Goal: Task Accomplishment & Management: Use online tool/utility

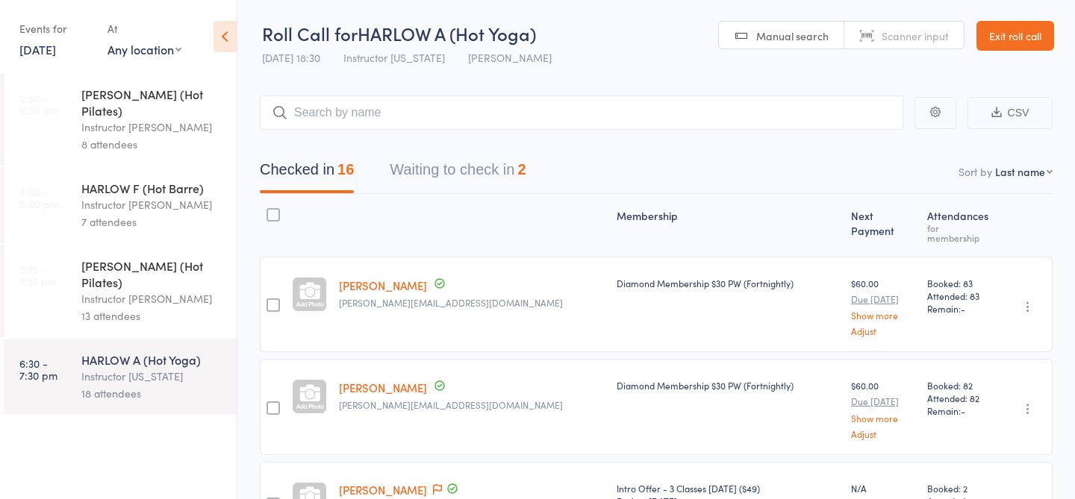
click at [56, 43] on link "15 Sep, 2025" at bounding box center [37, 49] width 37 height 16
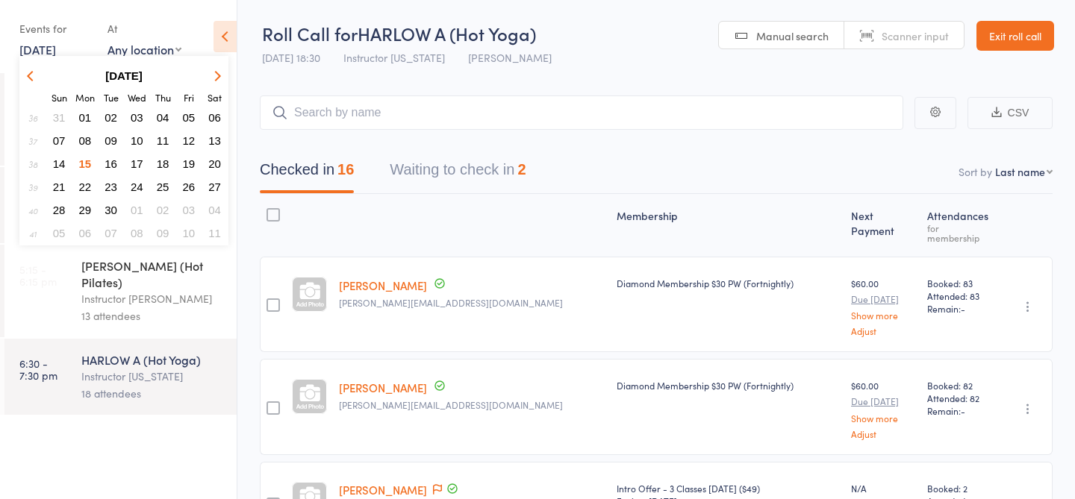
click at [111, 168] on span "16" at bounding box center [111, 164] width 13 height 13
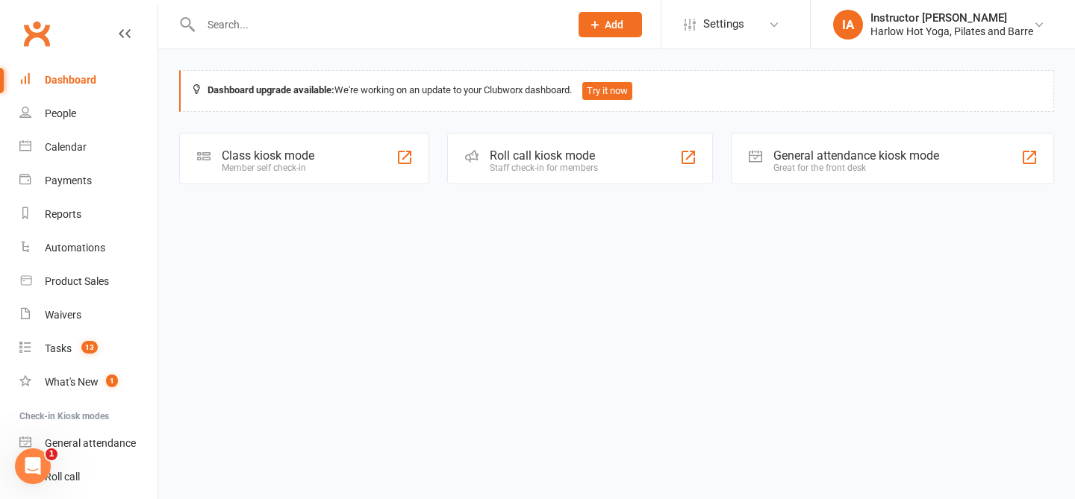
click at [612, 163] on div "Roll call kiosk mode Staff check-in for members" at bounding box center [580, 159] width 266 height 52
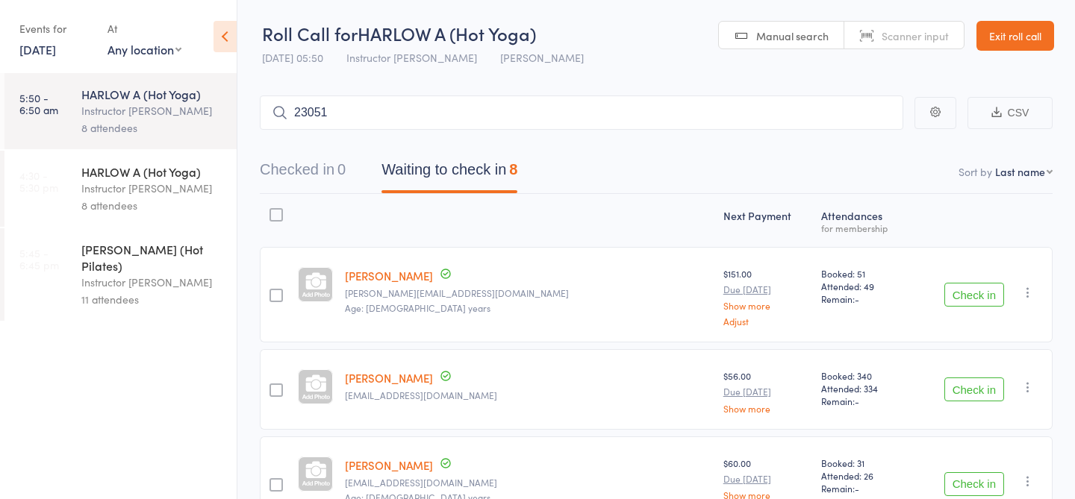
type input "23051"
click at [855, 140] on link "Check in" at bounding box center [861, 144] width 53 height 23
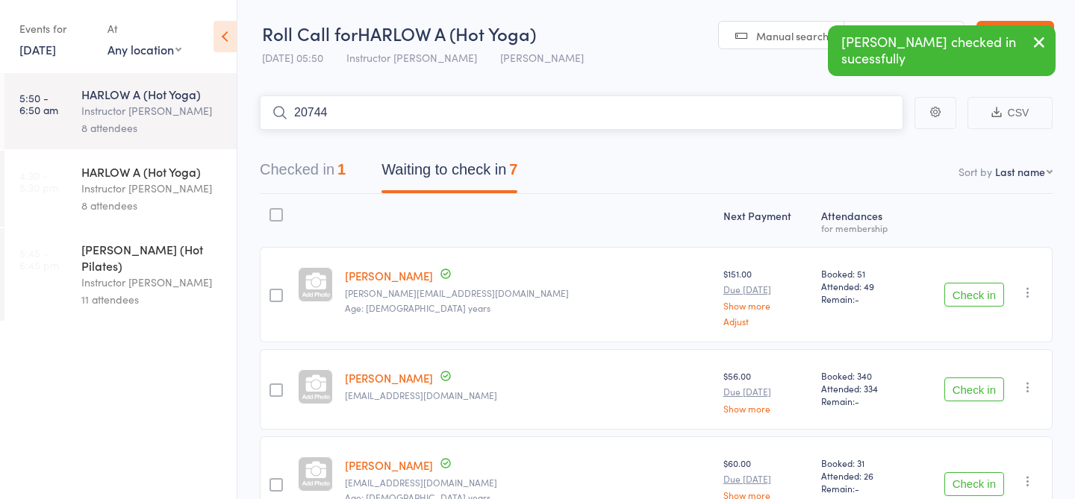
type input "20744"
click at [856, 144] on link "Check in" at bounding box center [861, 144] width 53 height 23
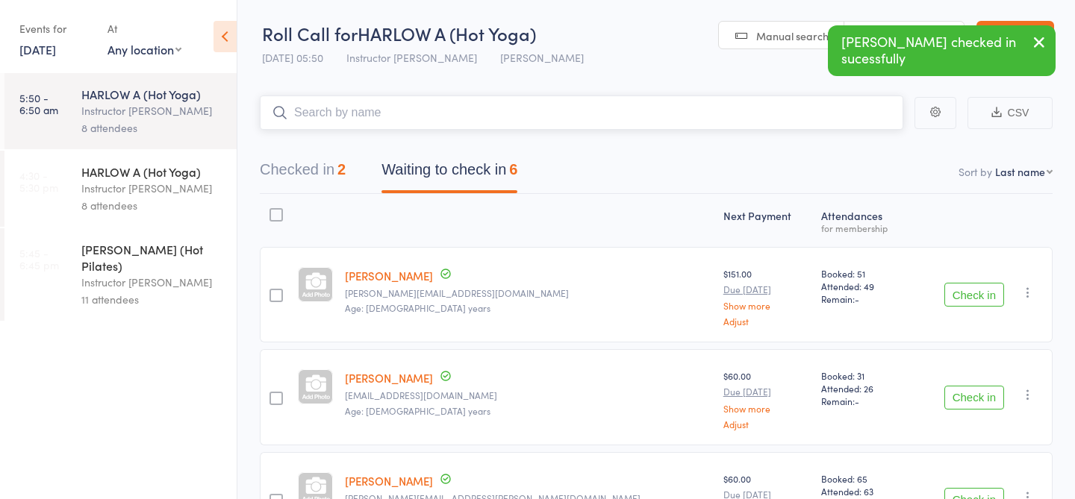
click at [326, 179] on button "Checked in 2" at bounding box center [303, 174] width 86 height 40
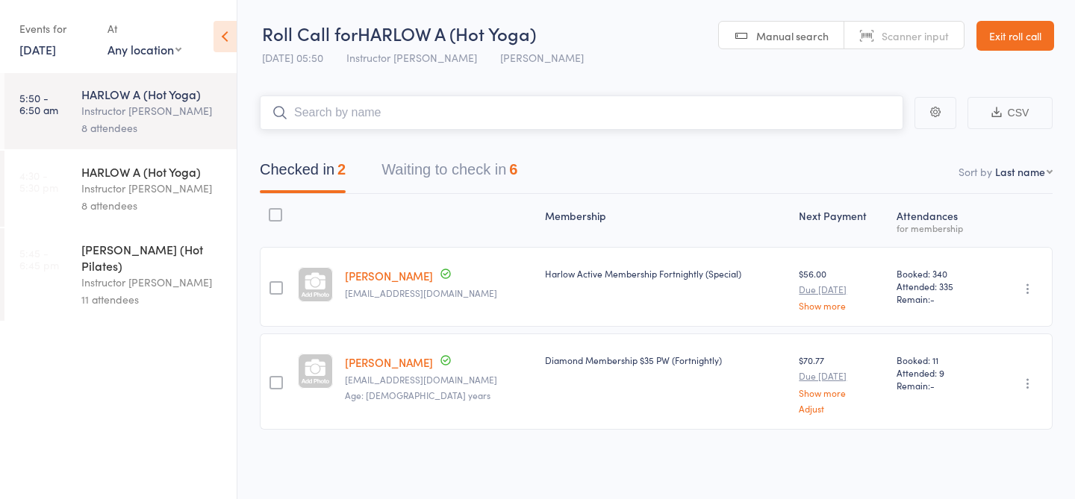
click at [478, 169] on button "Waiting to check in 6" at bounding box center [450, 174] width 136 height 40
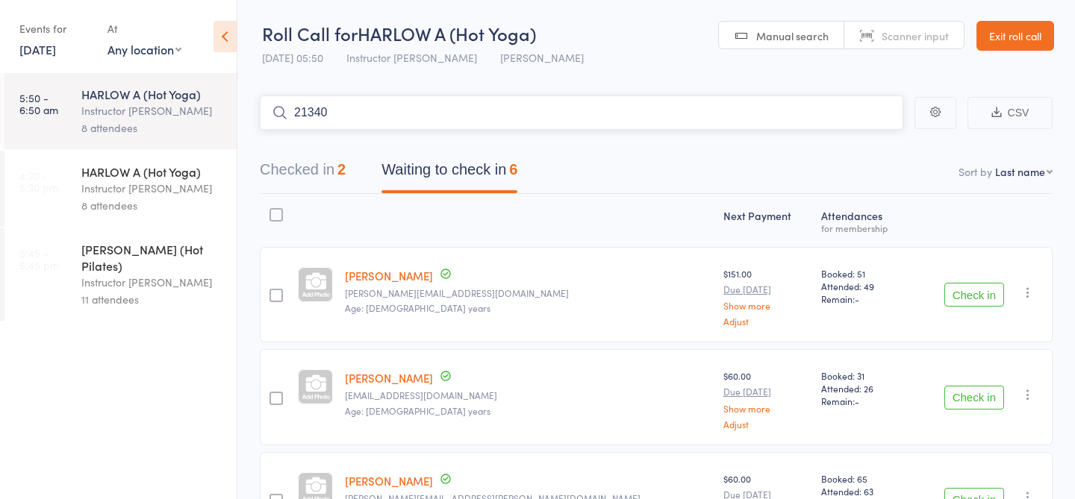
type input "21340"
click at [847, 146] on link "Check in" at bounding box center [861, 144] width 53 height 23
type input "23008"
click at [869, 140] on link "Drop in" at bounding box center [864, 144] width 49 height 23
click at [609, 124] on input "search" at bounding box center [582, 113] width 644 height 34
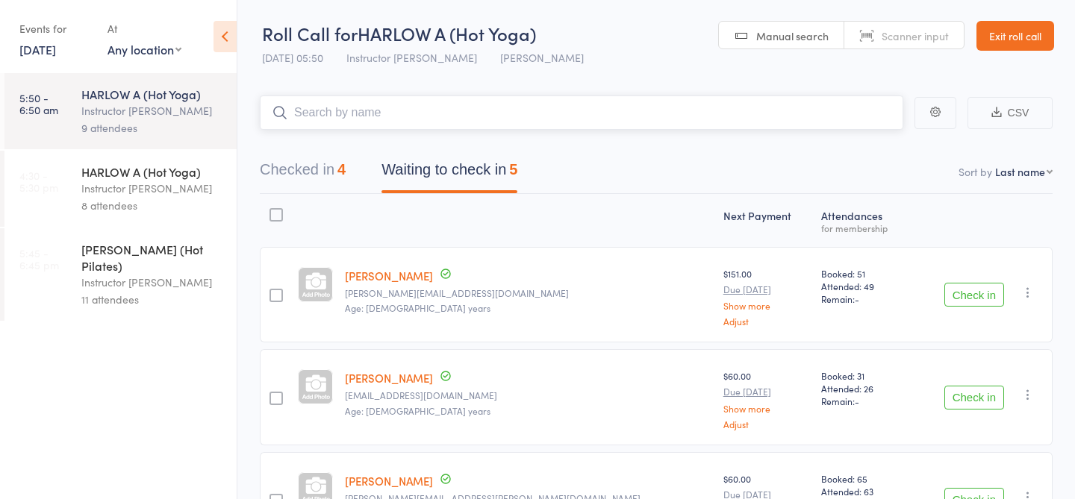
click at [609, 125] on input "search" at bounding box center [582, 113] width 644 height 34
type input "23333"
click at [877, 147] on link "Check in" at bounding box center [861, 144] width 53 height 23
type input "21974"
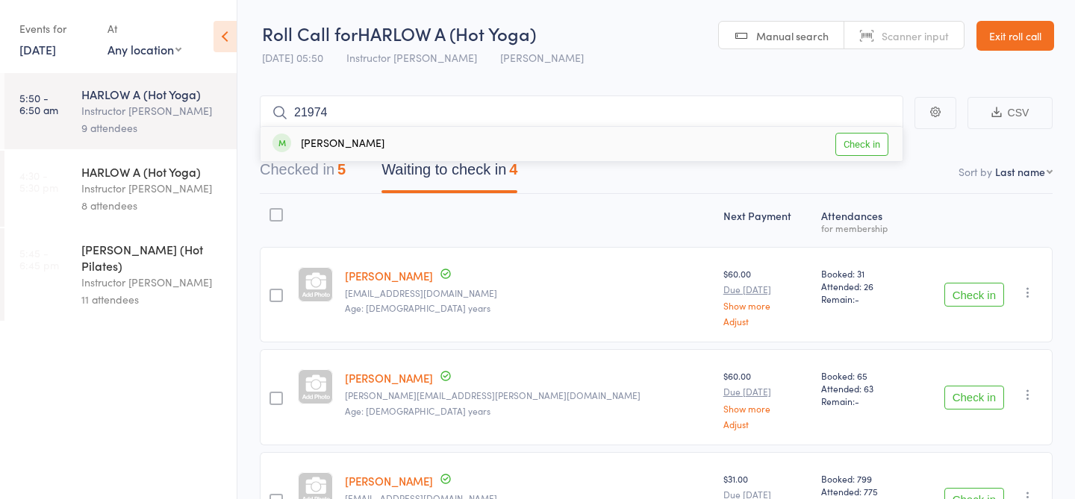
click at [857, 143] on link "Check in" at bounding box center [861, 144] width 53 height 23
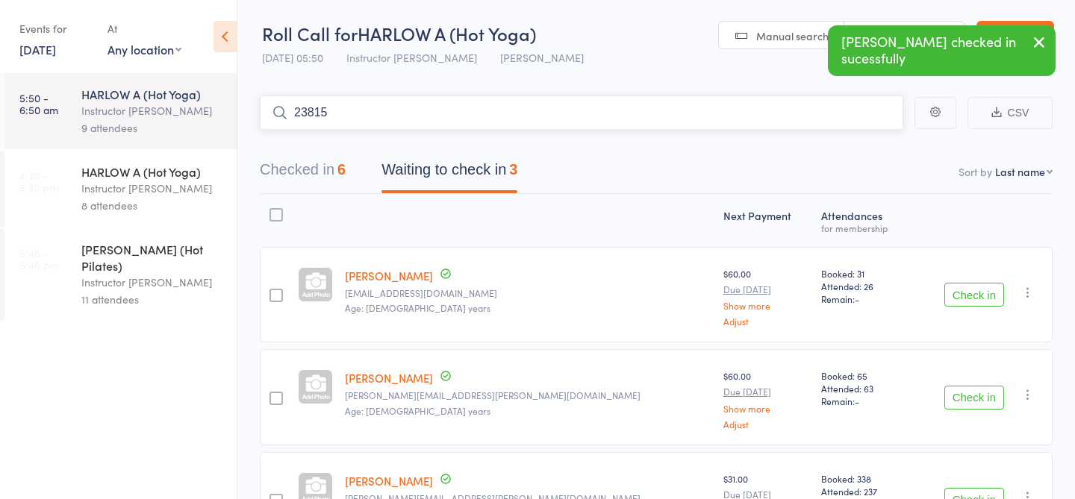
type input "23815"
click at [872, 150] on link "Check in" at bounding box center [861, 144] width 53 height 23
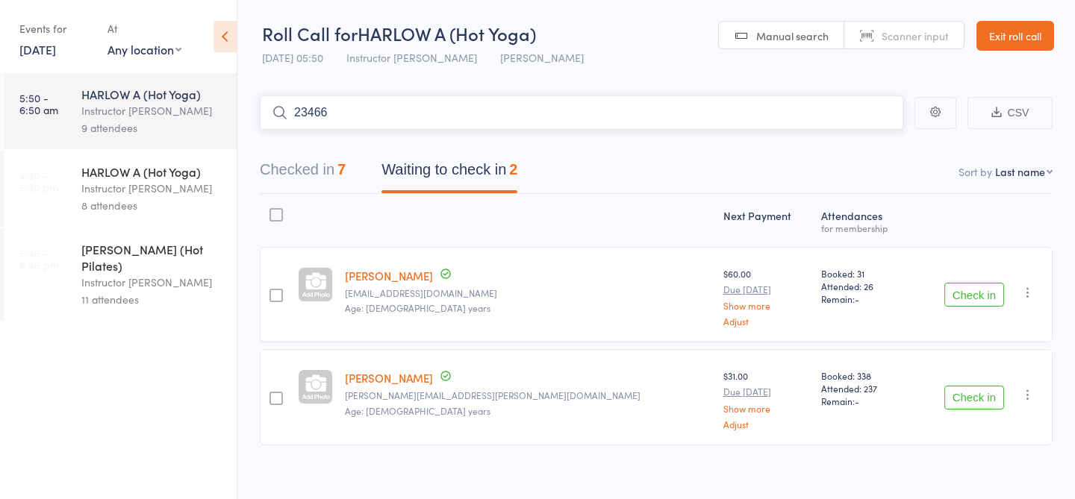
type input "23466"
click at [856, 144] on link "Check in" at bounding box center [861, 144] width 53 height 23
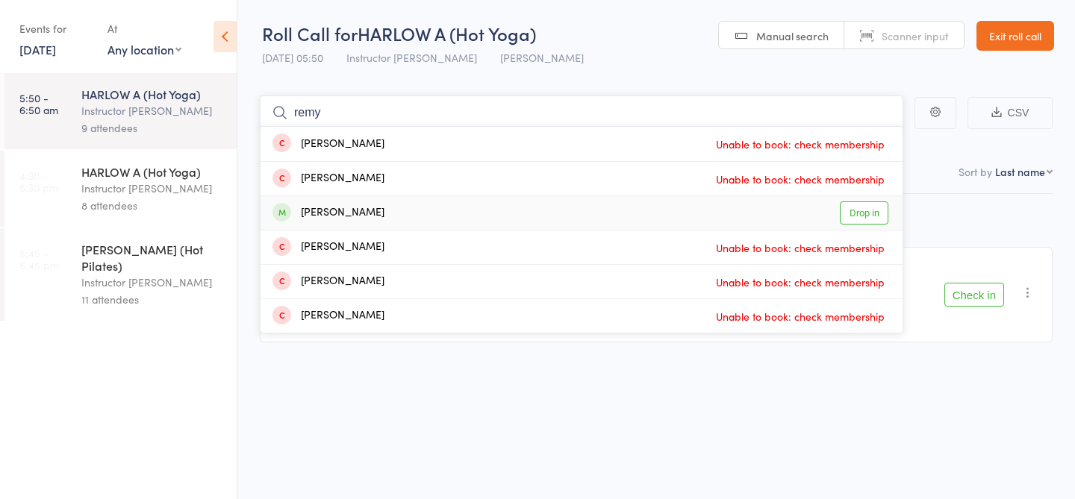
type input "remy"
click at [879, 214] on link "Drop in" at bounding box center [864, 213] width 49 height 23
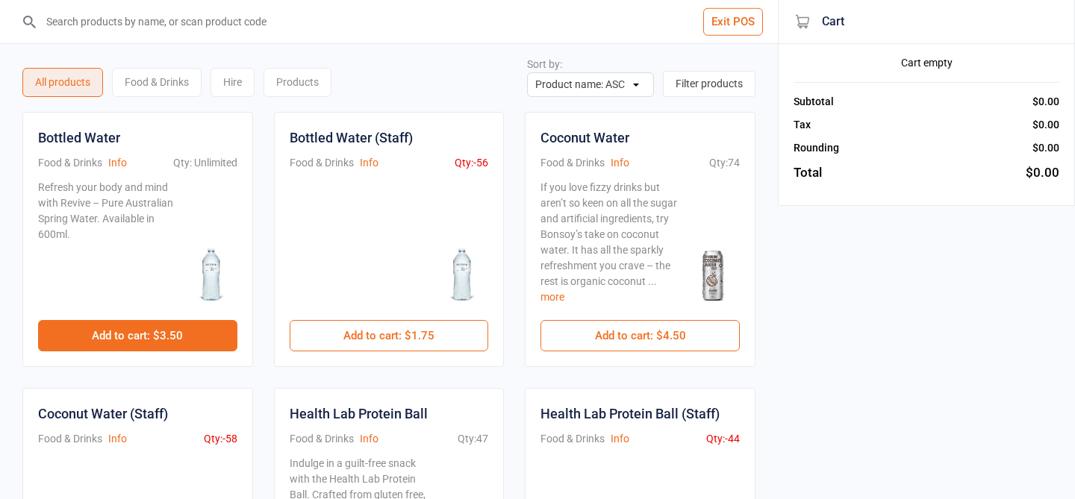
click at [163, 338] on button "Add to cart : $3.50" at bounding box center [137, 335] width 199 height 31
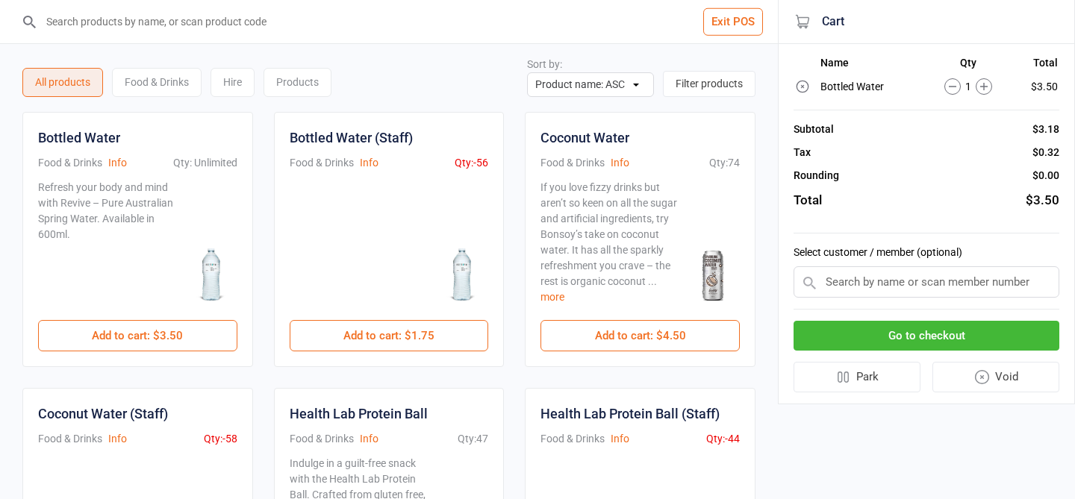
click at [895, 340] on button "Go to checkout" at bounding box center [927, 336] width 266 height 31
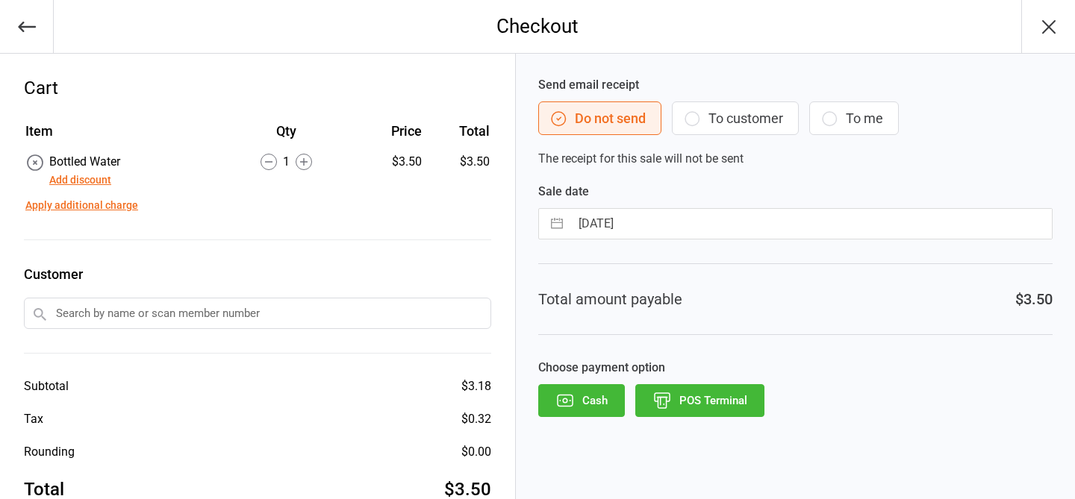
click at [682, 410] on button "POS Terminal" at bounding box center [699, 401] width 129 height 33
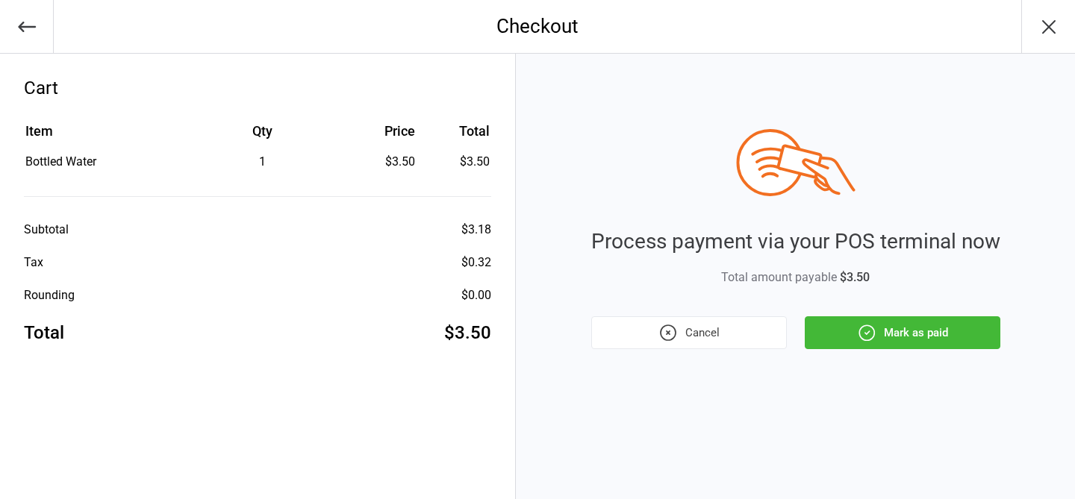
click at [873, 334] on icon "button" at bounding box center [866, 332] width 19 height 19
